Goal: Task Accomplishment & Management: Use online tool/utility

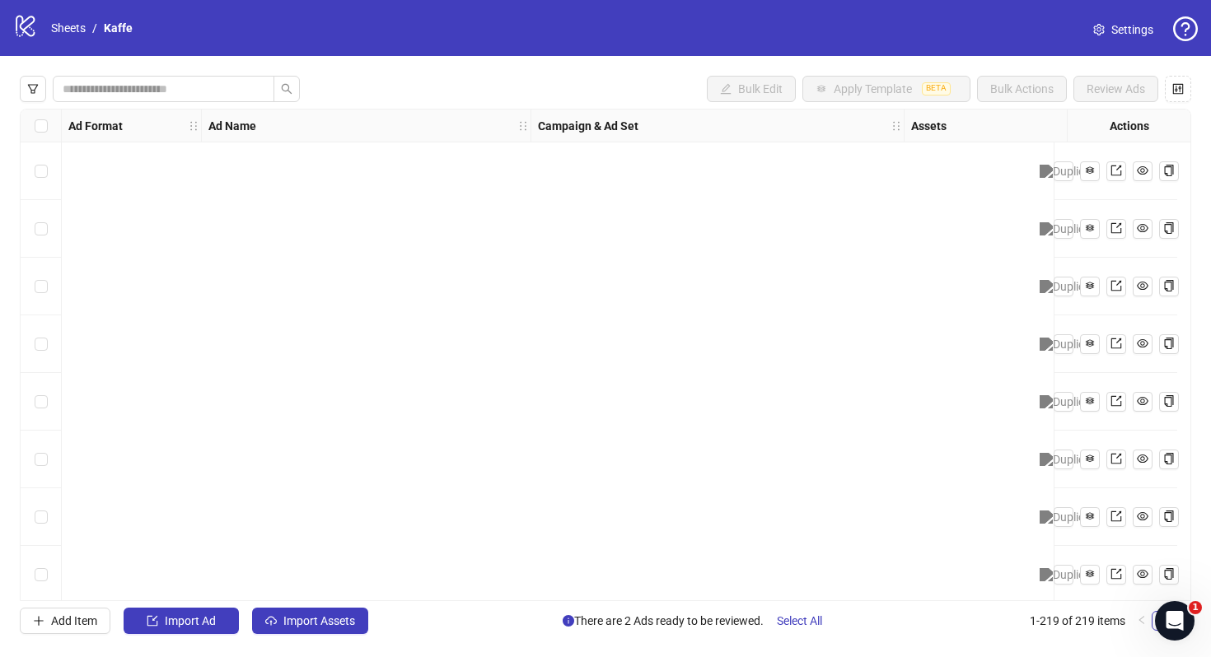
scroll to position [11764, 0]
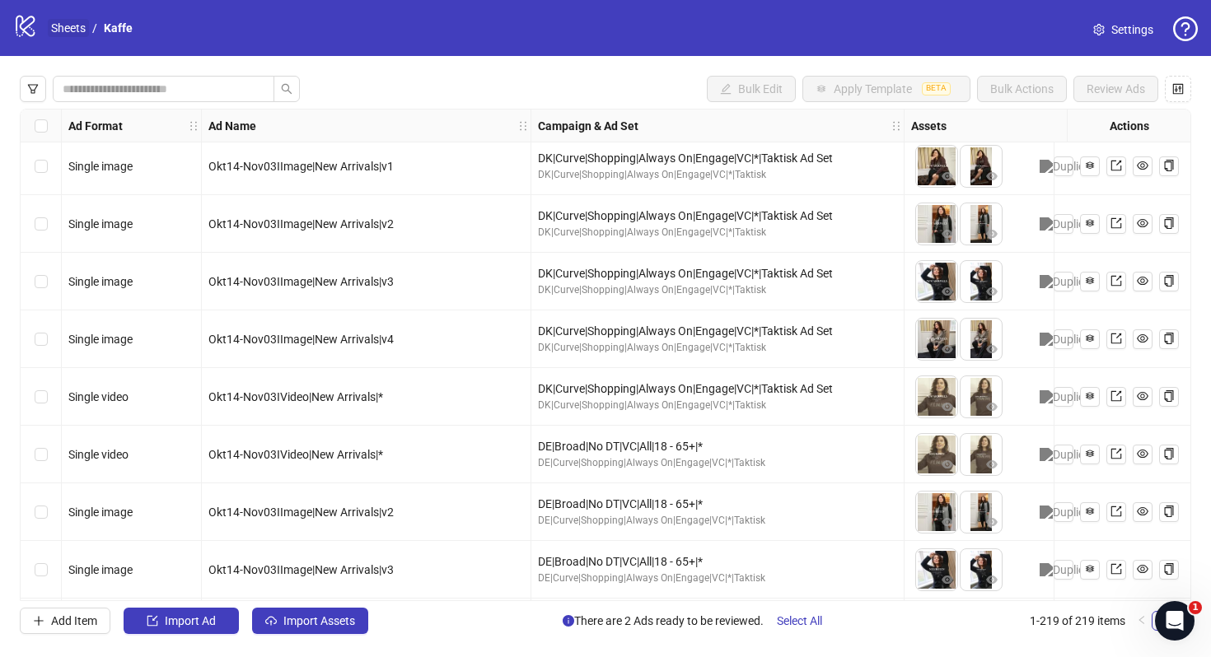
click at [75, 34] on link "Sheets" at bounding box center [68, 28] width 41 height 18
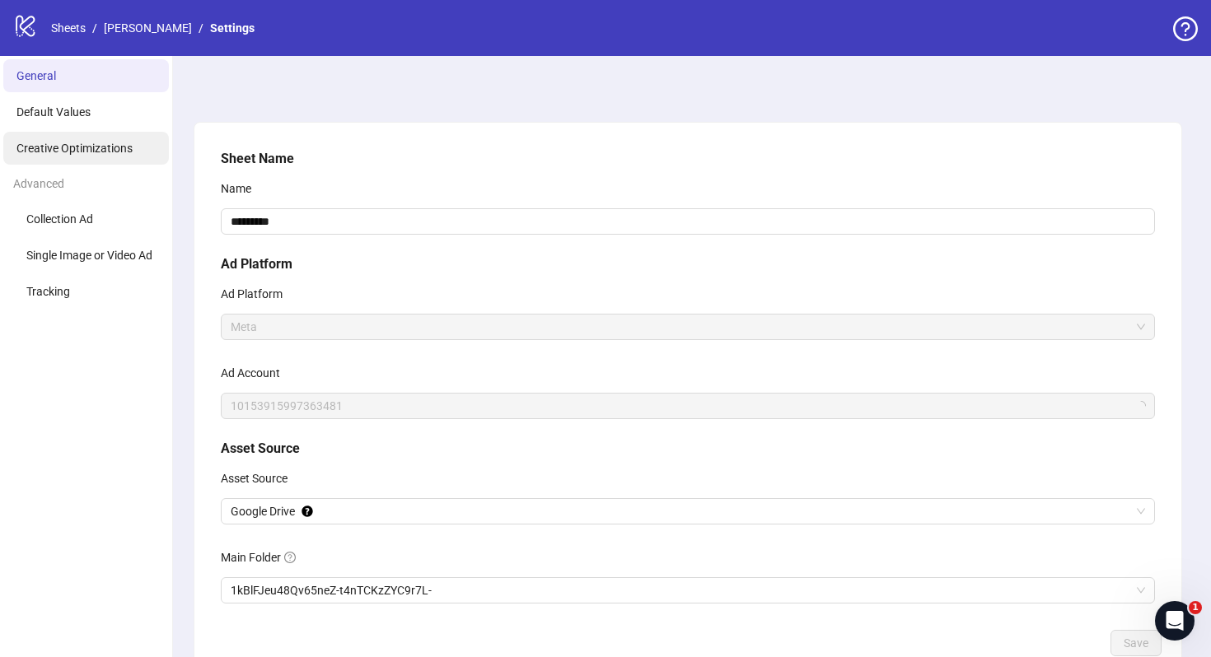
click at [40, 149] on span "Creative Optimizations" at bounding box center [74, 148] width 116 height 13
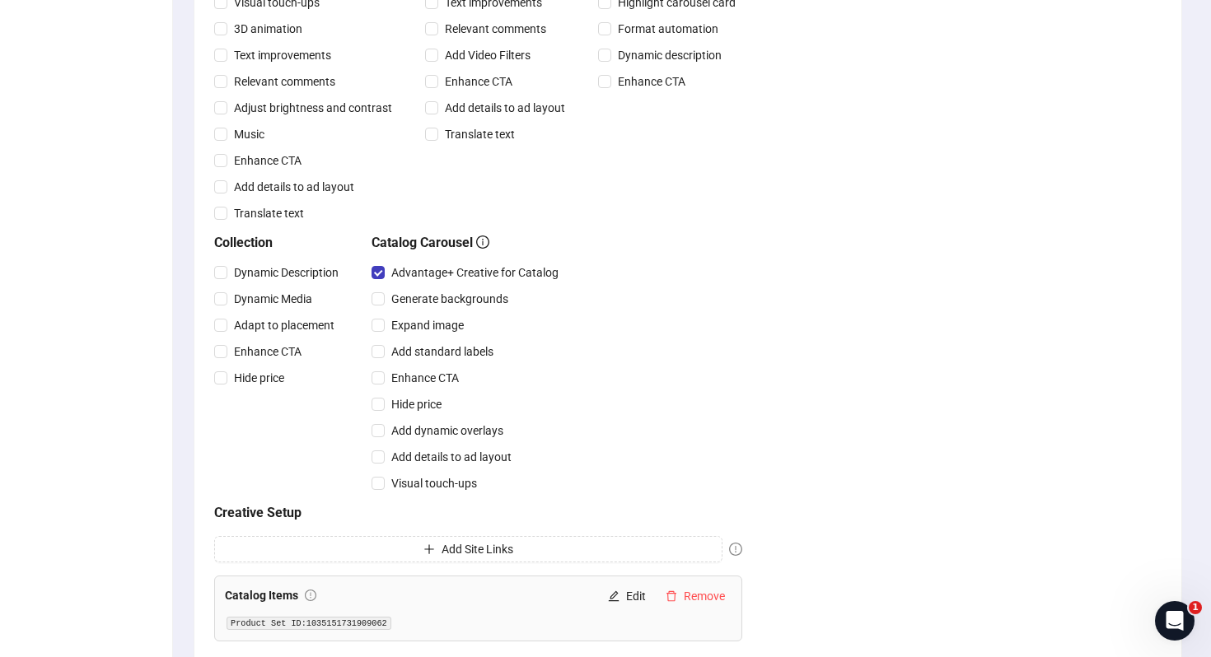
scroll to position [571, 0]
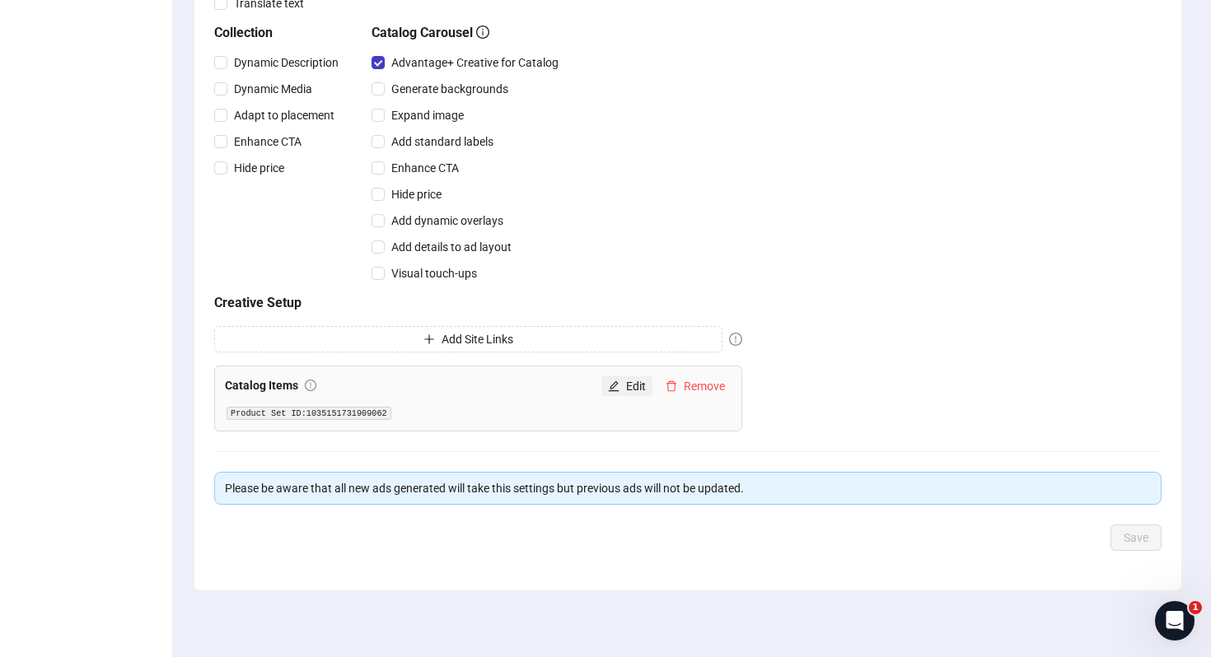
click at [627, 383] on span "Edit" at bounding box center [636, 386] width 20 height 13
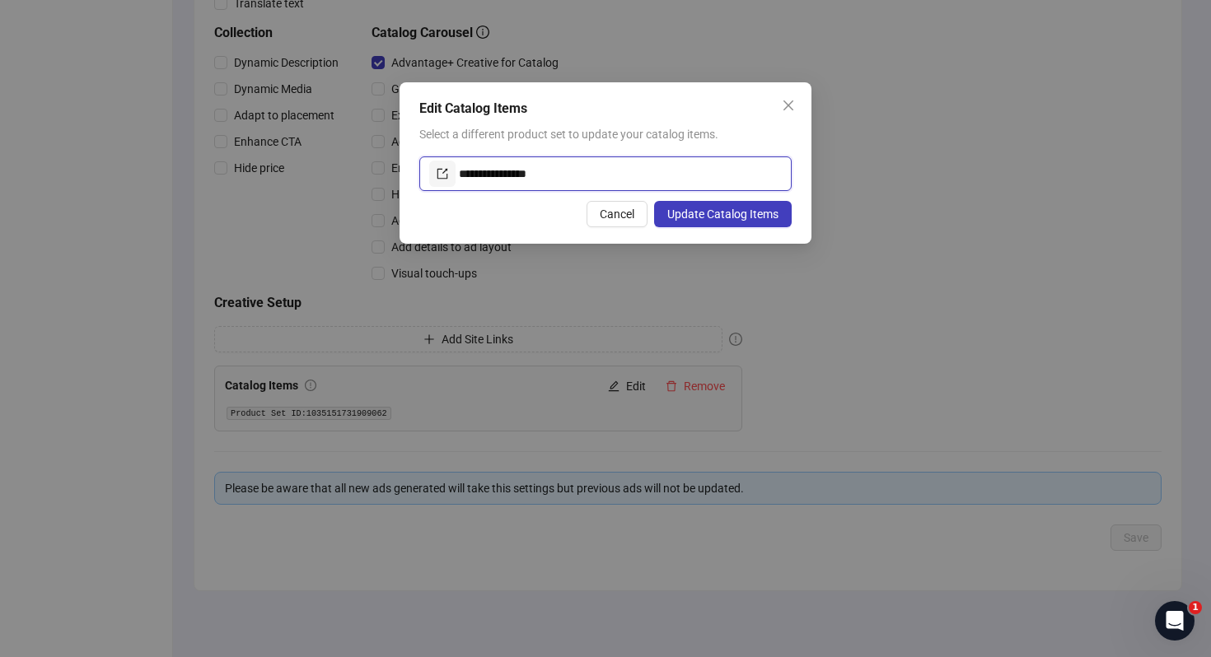
click at [488, 174] on input "**********" at bounding box center [620, 174] width 323 height 26
paste input "text"
type input "**********"
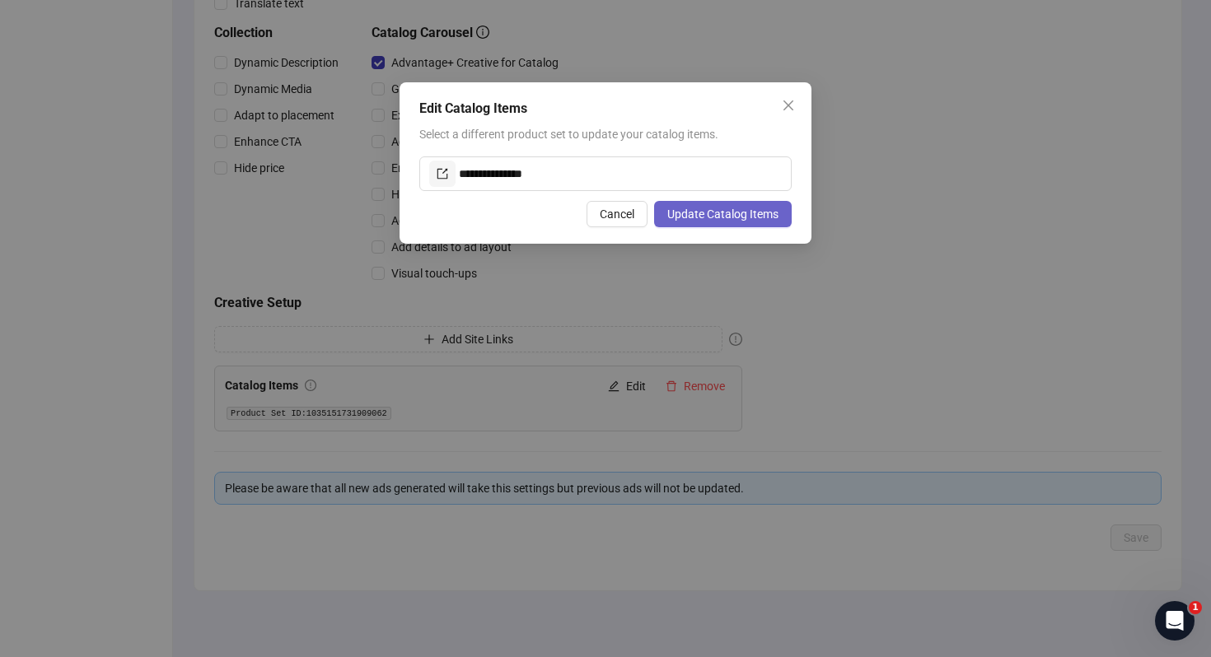
click at [684, 211] on span "Update Catalog Items" at bounding box center [722, 214] width 111 height 13
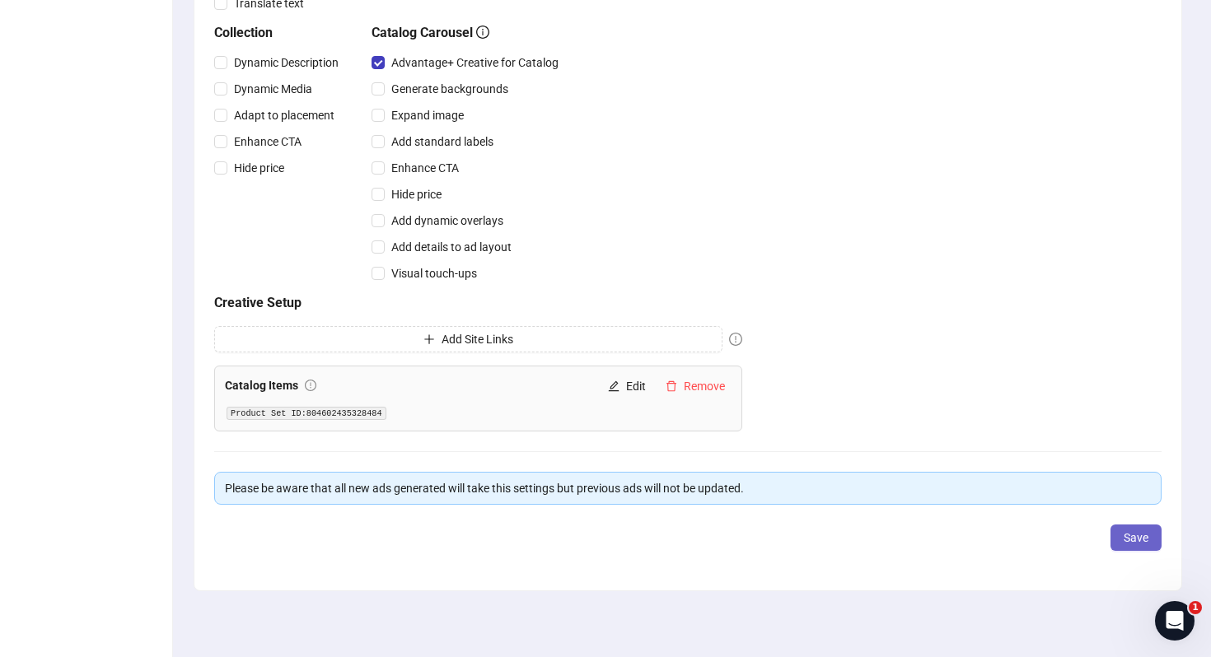
click at [1127, 539] on span "Save" at bounding box center [1135, 537] width 25 height 13
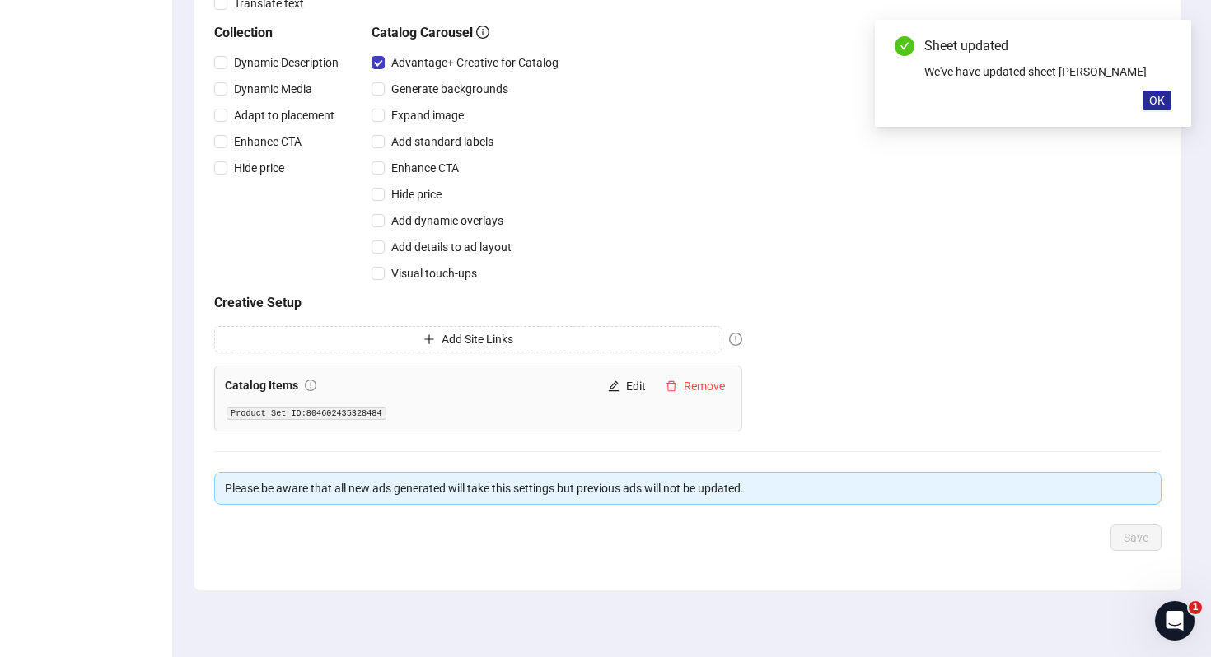
click at [1162, 105] on span "OK" at bounding box center [1157, 100] width 16 height 13
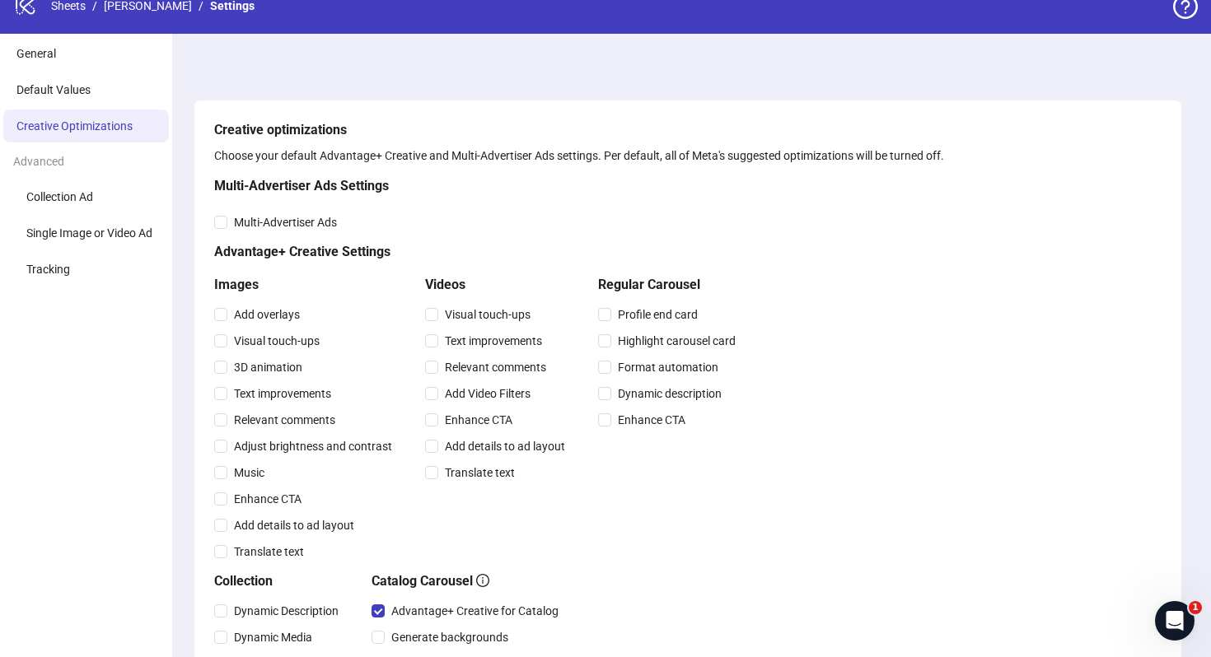
scroll to position [0, 0]
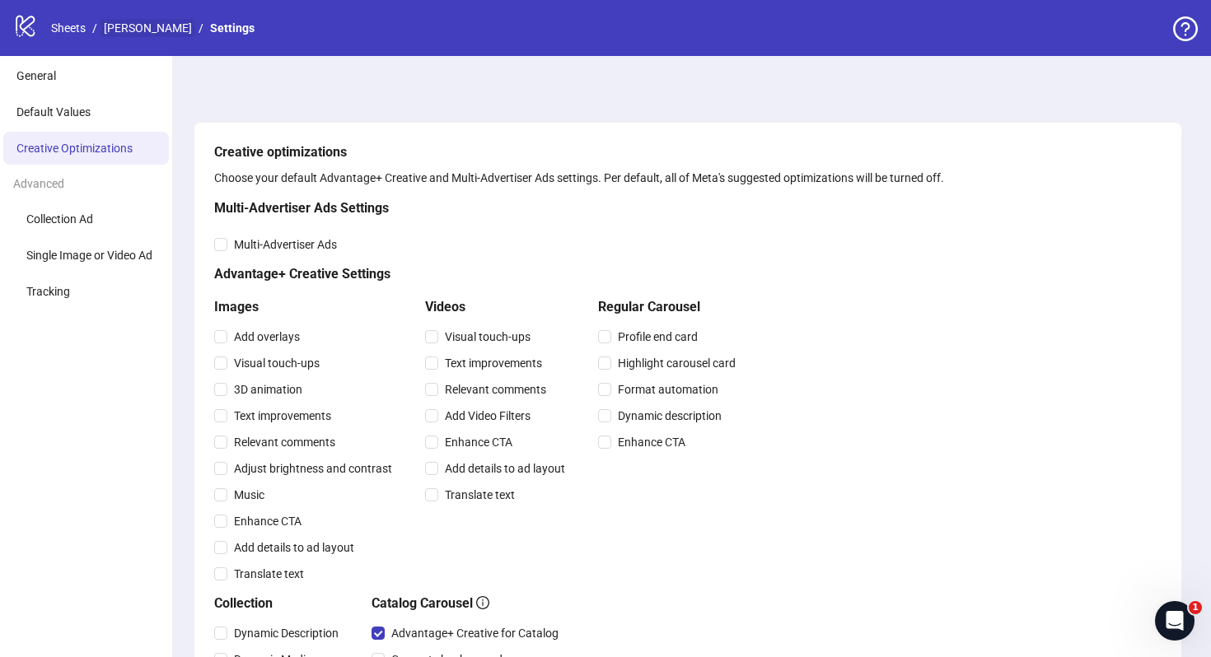
click at [133, 22] on link "[PERSON_NAME]" at bounding box center [147, 28] width 95 height 18
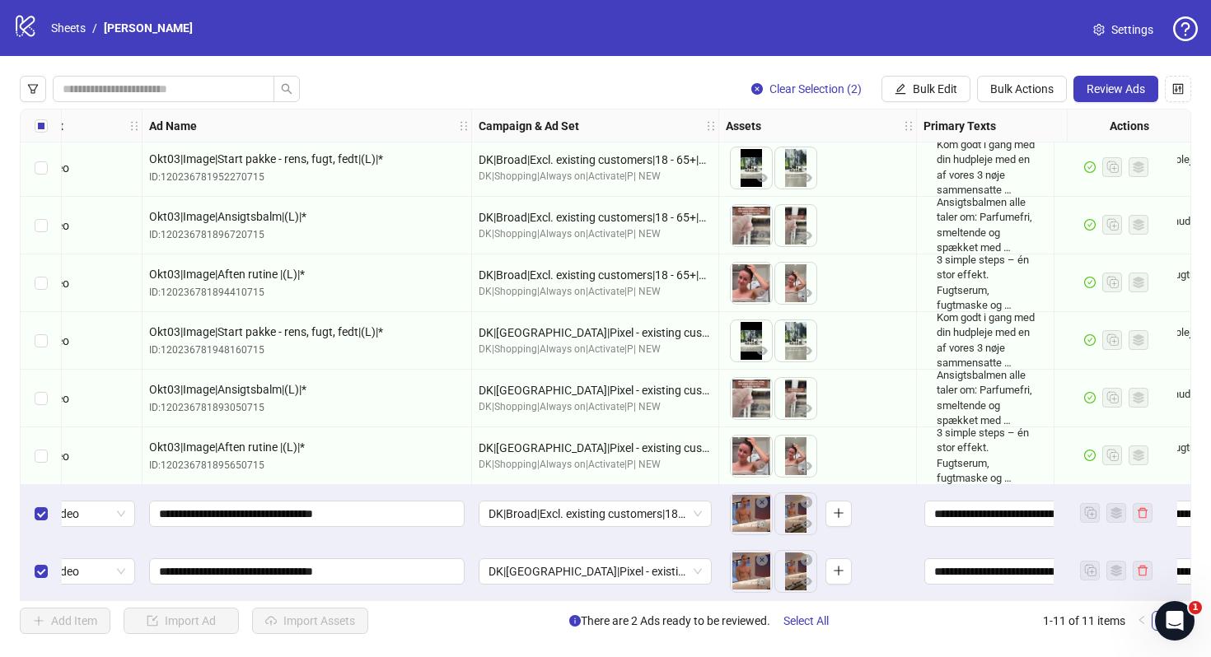
scroll to position [183, 30]
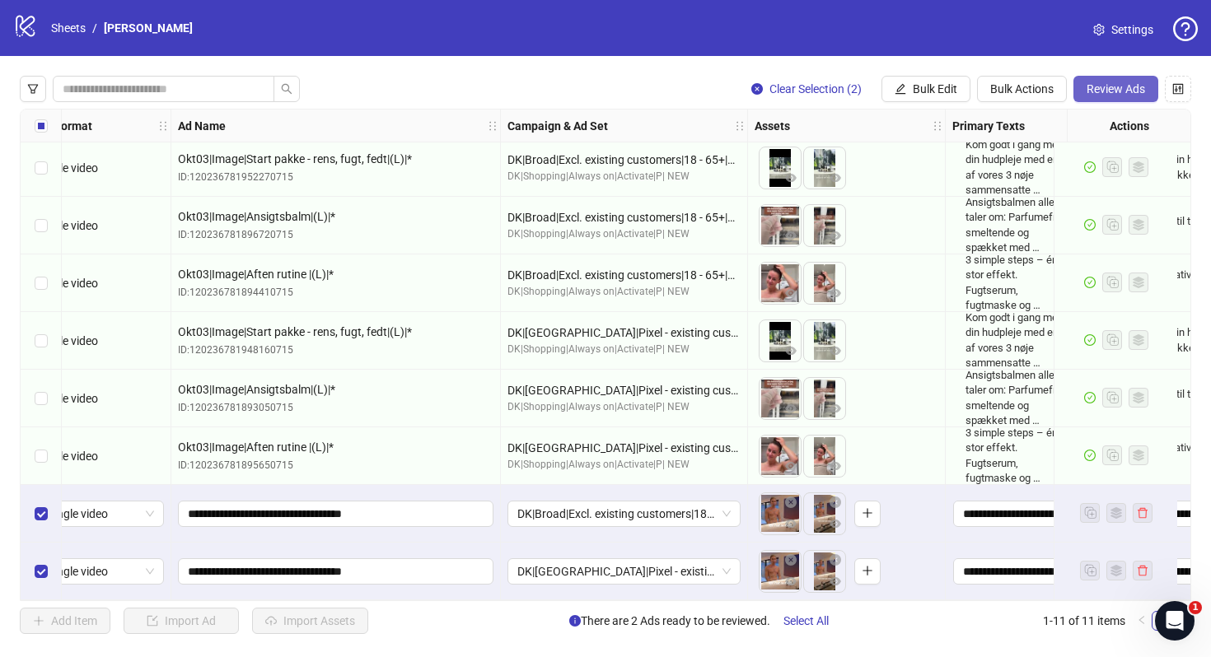
click at [1124, 79] on button "Review Ads" at bounding box center [1115, 89] width 85 height 26
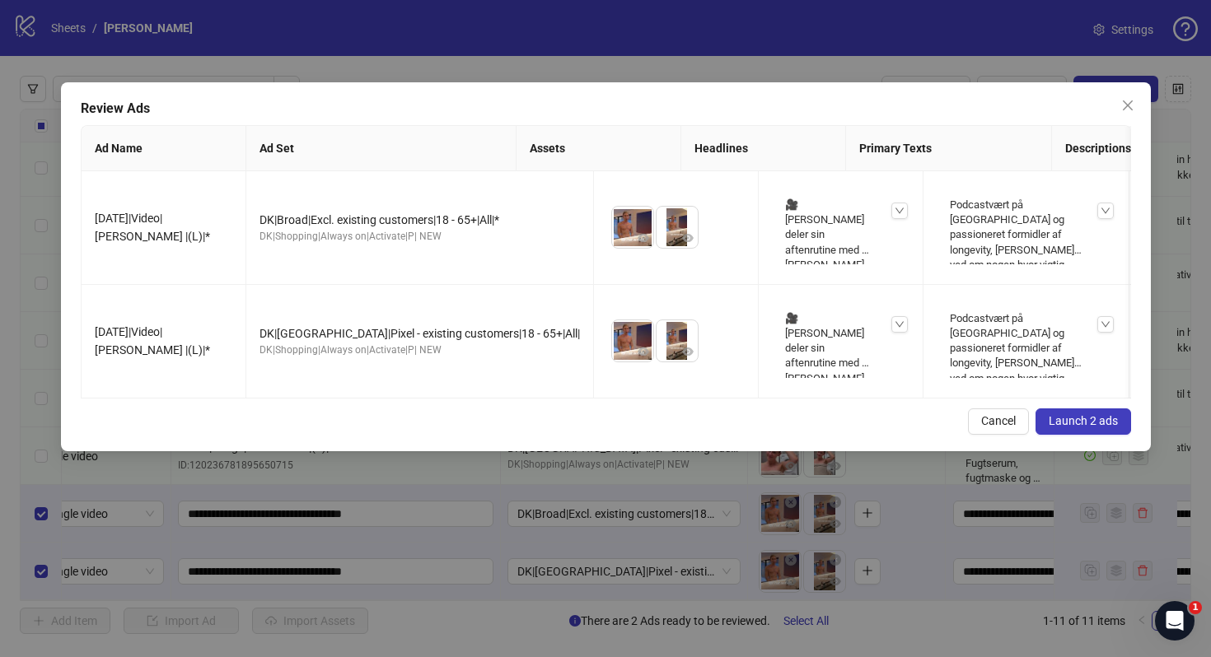
click at [1072, 426] on span "Launch 2 ads" at bounding box center [1082, 420] width 69 height 13
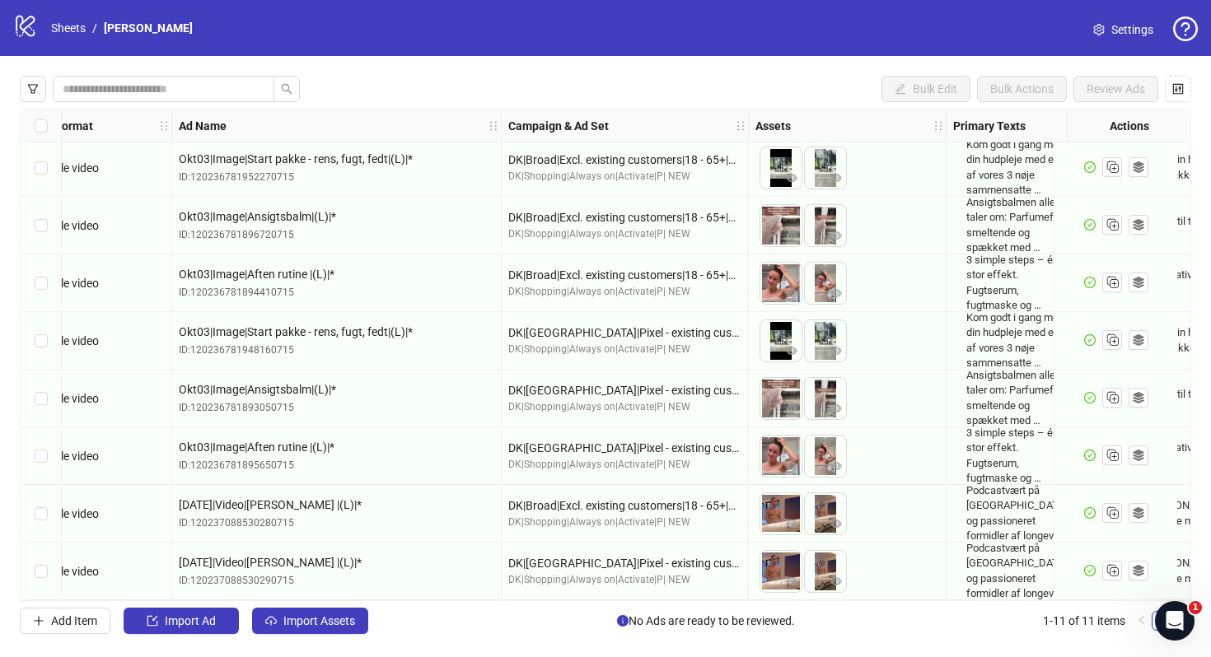
scroll to position [183, 0]
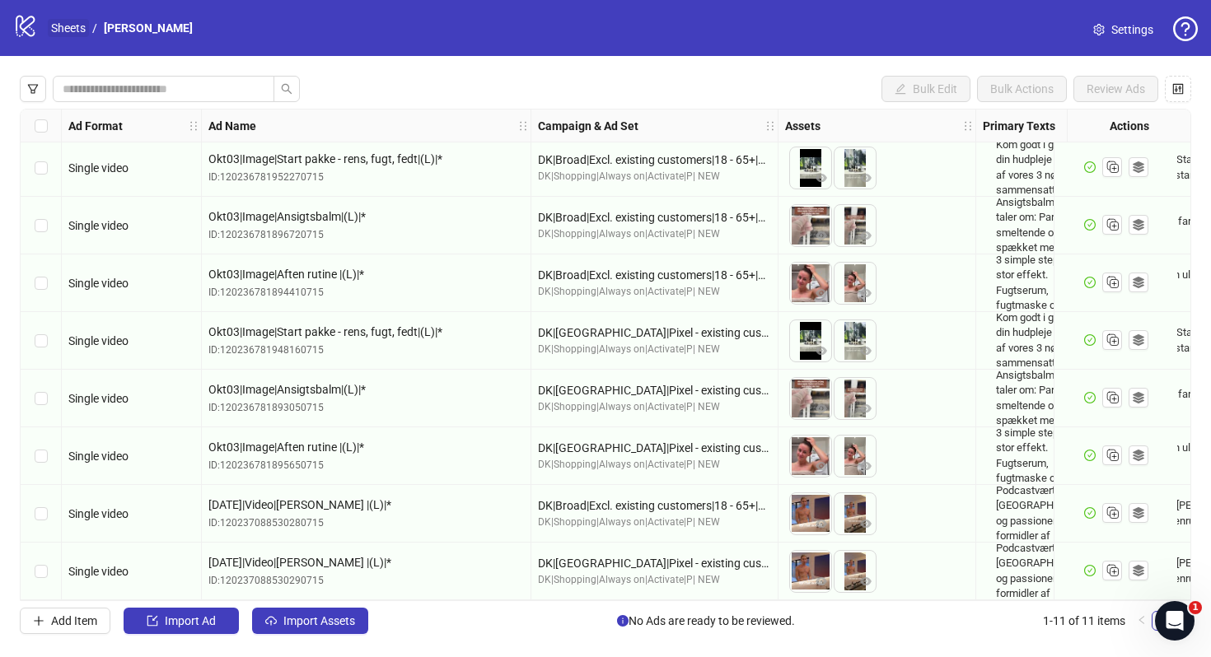
click at [73, 30] on link "Sheets" at bounding box center [68, 28] width 41 height 18
